Goal: Check status: Check status

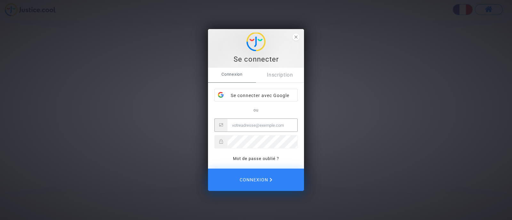
click at [256, 127] on input "Email" at bounding box center [262, 125] width 70 height 13
type input "r.oualmi@gmail.com"
click at [263, 96] on div "Se connecter avec Google" at bounding box center [256, 95] width 83 height 13
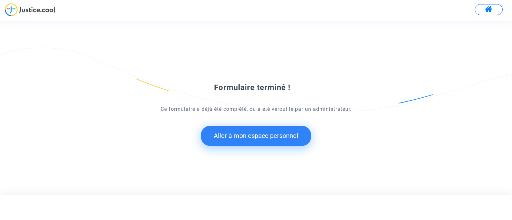
click at [275, 136] on button "Aller à mon espace personnel" at bounding box center [256, 136] width 110 height 20
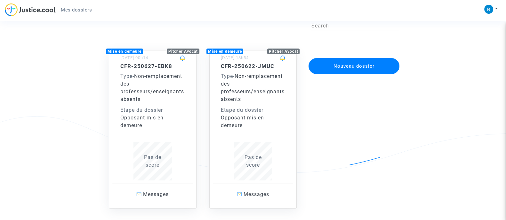
scroll to position [66, 0]
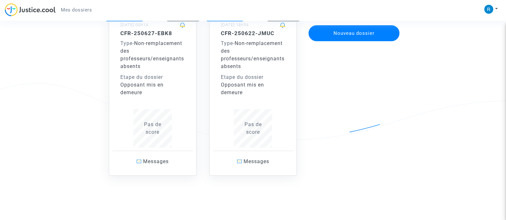
click at [251, 69] on div "Type - Non-remplacement des professeurs/enseignants absents" at bounding box center [253, 55] width 65 height 31
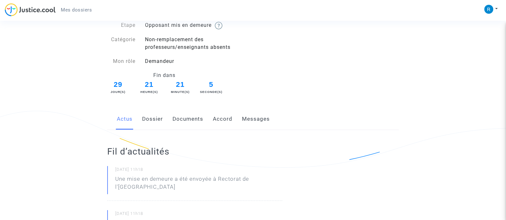
scroll to position [32, 0]
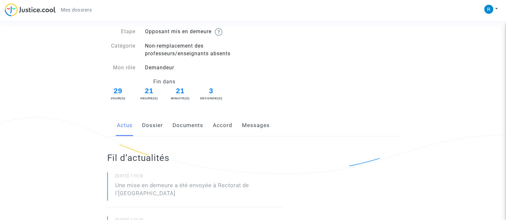
click at [155, 127] on link "Dossier" at bounding box center [152, 125] width 21 height 21
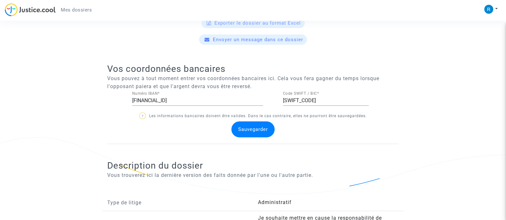
scroll to position [100, 0]
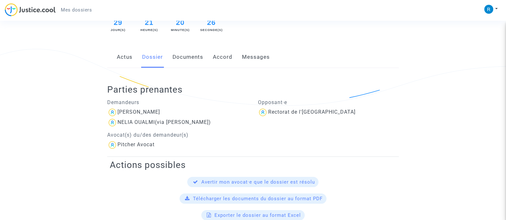
click at [194, 58] on link "Documents" at bounding box center [187, 57] width 31 height 21
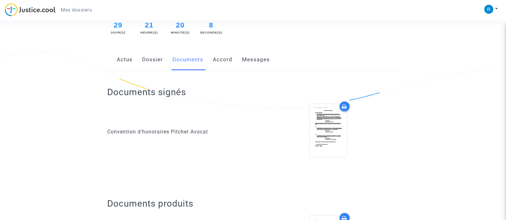
scroll to position [96, 0]
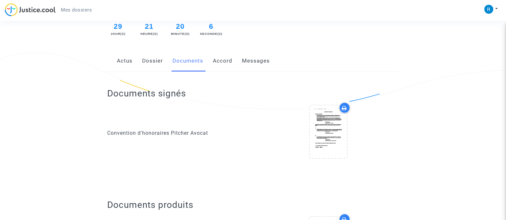
click at [223, 63] on link "Accord" at bounding box center [223, 61] width 20 height 21
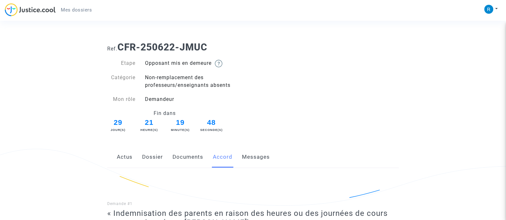
click at [257, 156] on link "Messages" at bounding box center [256, 157] width 28 height 21
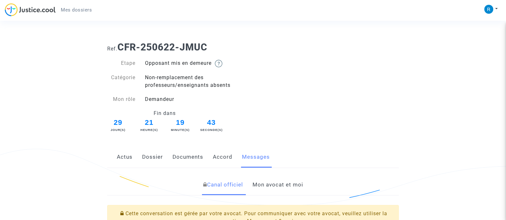
click at [80, 8] on span "Mes dossiers" at bounding box center [76, 10] width 31 height 6
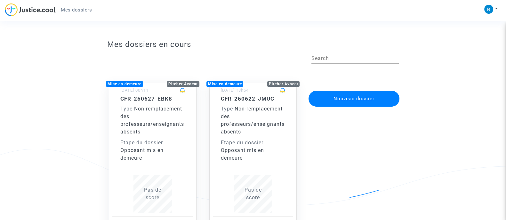
click at [136, 122] on span "Non-remplacement des professeurs/enseignants absents" at bounding box center [152, 120] width 64 height 29
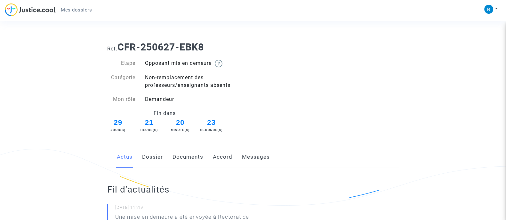
click at [222, 161] on link "Accord" at bounding box center [223, 157] width 20 height 21
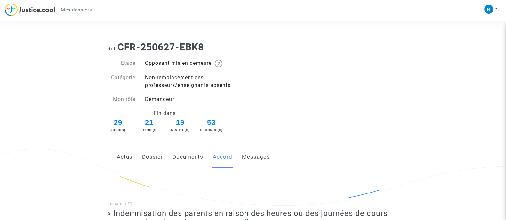
click at [70, 9] on span "Mes dossiers" at bounding box center [76, 10] width 31 height 6
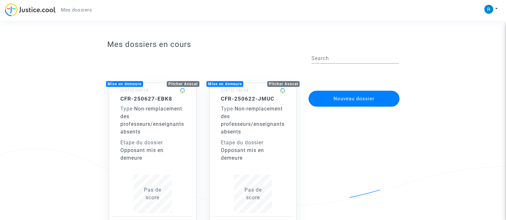
click at [253, 126] on span "Non-remplacement des professeurs/enseignants absents" at bounding box center [253, 120] width 64 height 29
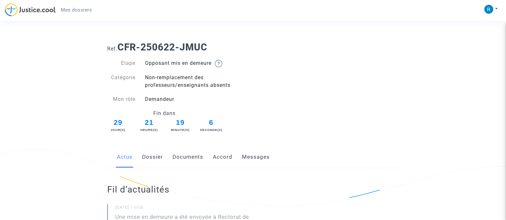
click at [221, 156] on link "Accord" at bounding box center [223, 157] width 20 height 21
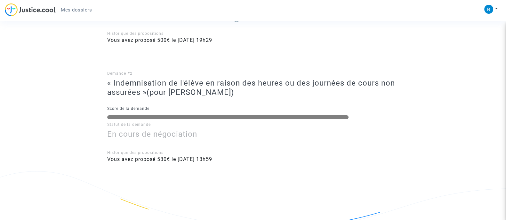
scroll to position [259, 0]
